Goal: Register for event/course

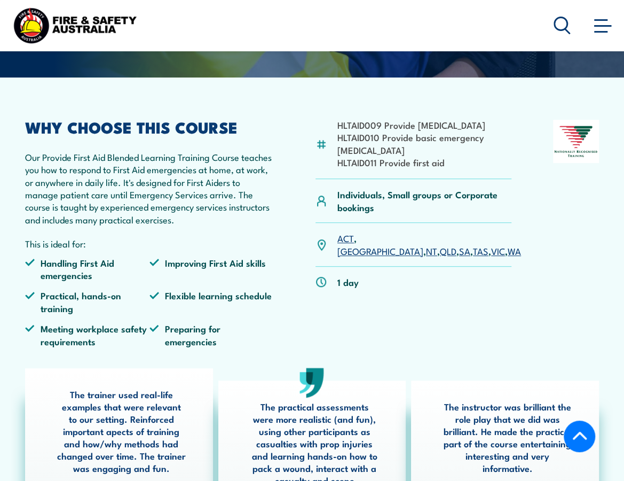
click at [508, 252] on link "WA" at bounding box center [514, 250] width 13 height 13
drag, startPoint x: 418, startPoint y: 123, endPoint x: 436, endPoint y: 136, distance: 22.2
click at [436, 131] on li "HLTAID009 Provide [MEDICAL_DATA]" at bounding box center [425, 125] width 174 height 12
copy li "[MEDICAL_DATA]"
